Goal: Task Accomplishment & Management: Manage account settings

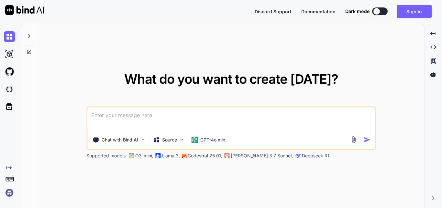
click at [380, 11] on div at bounding box center [377, 11] width 6 height 6
type textarea "x"
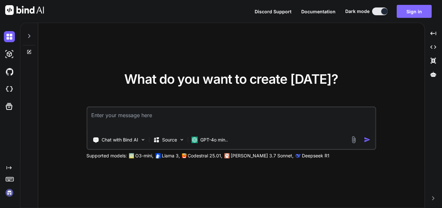
click at [417, 11] on button "Sign in" at bounding box center [414, 11] width 35 height 13
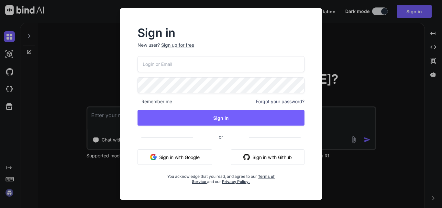
click at [178, 58] on input "email" at bounding box center [221, 64] width 167 height 16
type input "[EMAIL_ADDRESS][DOMAIN_NAME]"
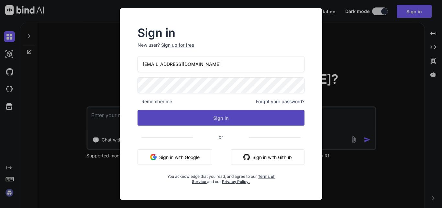
click at [217, 119] on button "Sign In" at bounding box center [221, 118] width 167 height 16
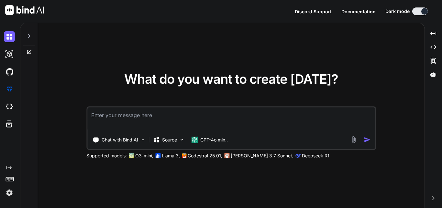
click at [28, 39] on div at bounding box center [29, 34] width 12 height 22
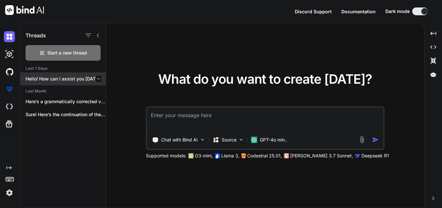
click at [97, 77] on icon "button" at bounding box center [99, 79] width 4 height 4
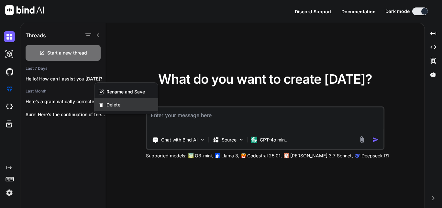
click at [111, 104] on span "Delete" at bounding box center [114, 104] width 14 height 6
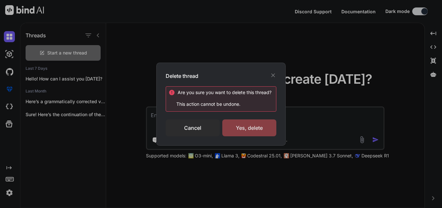
click at [234, 131] on div "Yes, delete" at bounding box center [249, 127] width 54 height 17
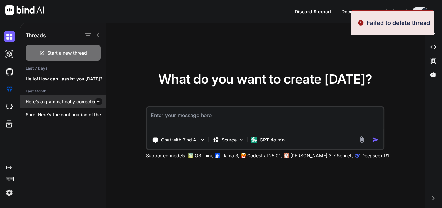
click at [99, 102] on div at bounding box center [99, 101] width 6 height 6
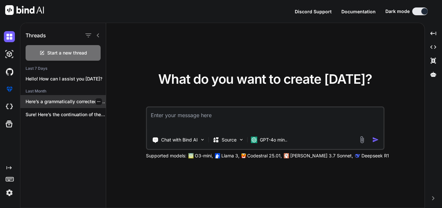
click at [99, 103] on div at bounding box center [99, 101] width 6 height 6
click at [97, 102] on icon "button" at bounding box center [99, 101] width 4 height 4
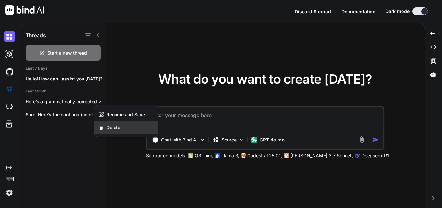
click at [108, 128] on span "Delete" at bounding box center [114, 127] width 14 height 6
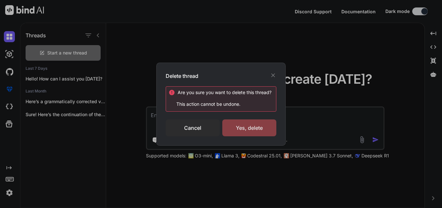
click at [248, 132] on div "Yes, delete" at bounding box center [249, 127] width 54 height 17
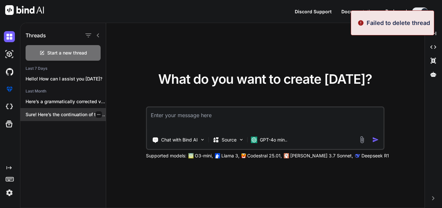
click at [97, 115] on icon "button" at bounding box center [99, 114] width 4 height 4
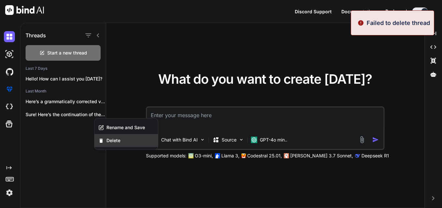
click at [108, 140] on span "Delete" at bounding box center [114, 140] width 14 height 6
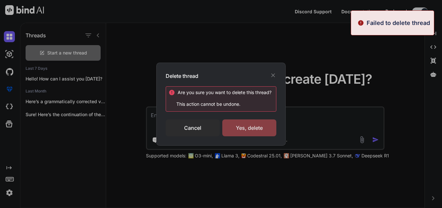
click at [241, 130] on div "Yes, delete" at bounding box center [249, 127] width 54 height 17
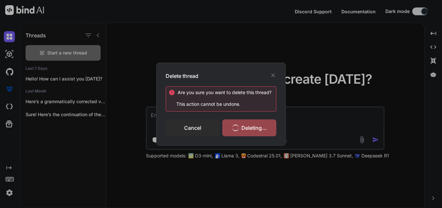
click at [273, 75] on span "What do you want to create today?" at bounding box center [265, 79] width 214 height 16
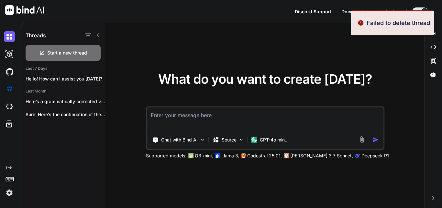
click at [99, 38] on div at bounding box center [92, 35] width 17 height 9
click at [97, 37] on icon at bounding box center [98, 35] width 5 height 5
type textarea "x"
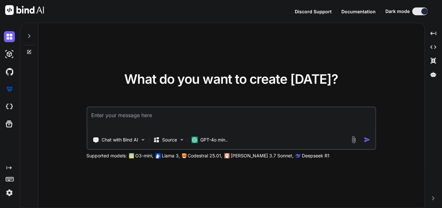
click at [119, 119] on textarea at bounding box center [231, 119] width 288 height 24
type textarea "u"
type textarea "x"
type textarea "h"
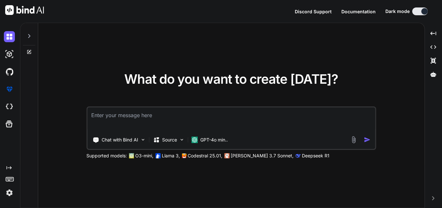
type textarea "x"
type textarea "hi"
type textarea "x"
type textarea "hi"
click at [368, 139] on img "button" at bounding box center [367, 139] width 7 height 7
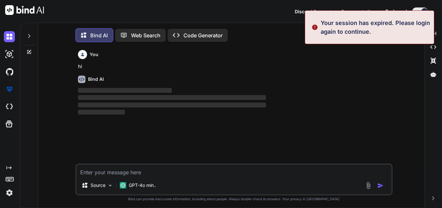
scroll to position [3, 0]
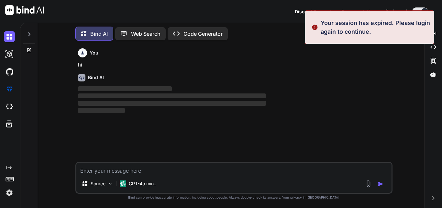
click at [360, 77] on div "Bind AI" at bounding box center [234, 77] width 313 height 7
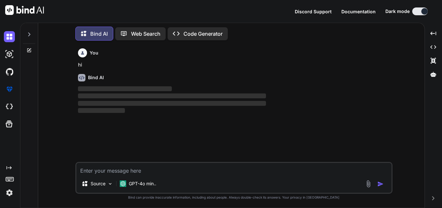
click at [8, 167] on icon at bounding box center [8, 167] width 5 height 3
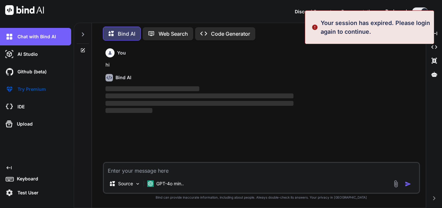
click at [6, 168] on icon "Created with Pixso." at bounding box center [8, 167] width 5 height 5
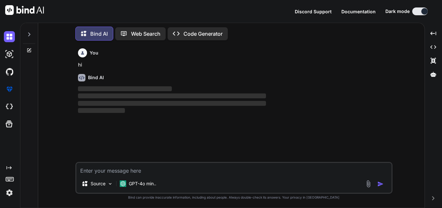
click at [9, 192] on img at bounding box center [9, 192] width 11 height 11
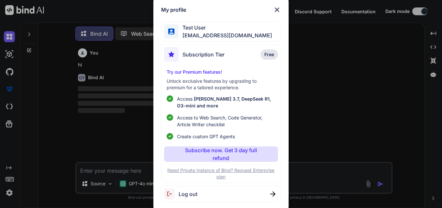
click at [206, 193] on div "Log out" at bounding box center [220, 193] width 119 height 17
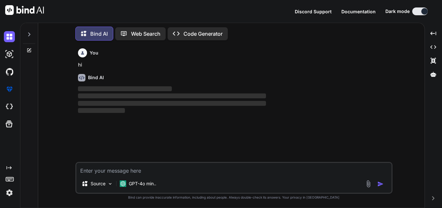
type textarea "x"
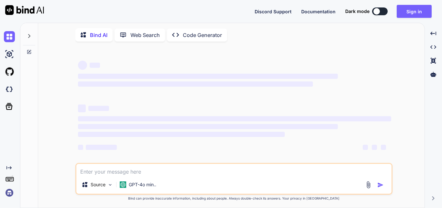
click at [378, 11] on div at bounding box center [377, 11] width 6 height 6
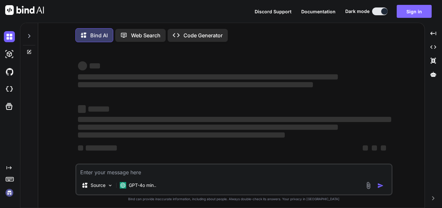
type textarea "x"
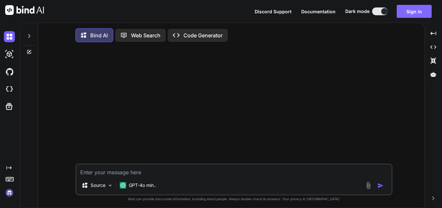
click at [417, 11] on button "Sign in" at bounding box center [414, 11] width 35 height 13
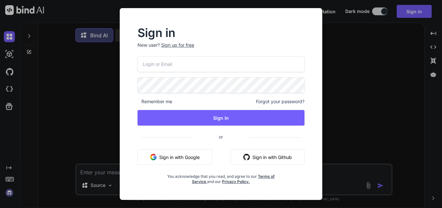
click at [214, 63] on input "email" at bounding box center [221, 64] width 167 height 16
type input "[EMAIL_ADDRESS][DOMAIN_NAME]"
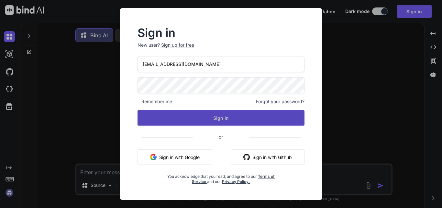
click at [215, 116] on button "Sign In" at bounding box center [221, 118] width 167 height 16
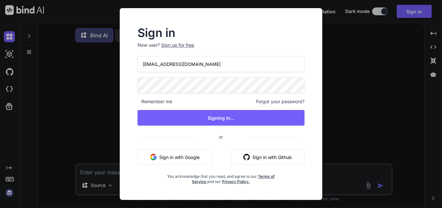
type textarea "x"
click at [349, 76] on div "Sign in New user? Sign up for free [EMAIL_ADDRESS][DOMAIN_NAME] Remember me For…" at bounding box center [221, 104] width 442 height 208
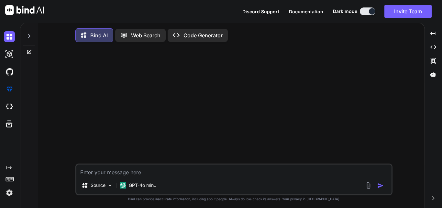
click at [147, 175] on textarea at bounding box center [233, 170] width 315 height 12
type textarea "hi"
click at [379, 186] on img "button" at bounding box center [381, 185] width 6 height 6
